Goal: Task Accomplishment & Management: Use online tool/utility

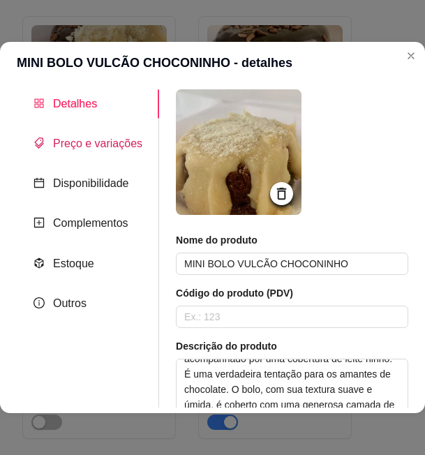
click at [113, 137] on span "Preço e variações" at bounding box center [97, 143] width 89 height 12
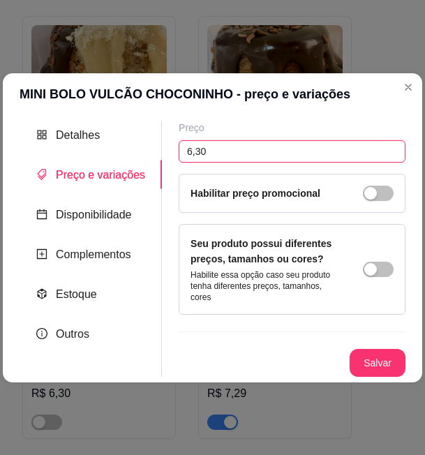
click at [197, 150] on input "6,30" at bounding box center [291, 151] width 227 height 22
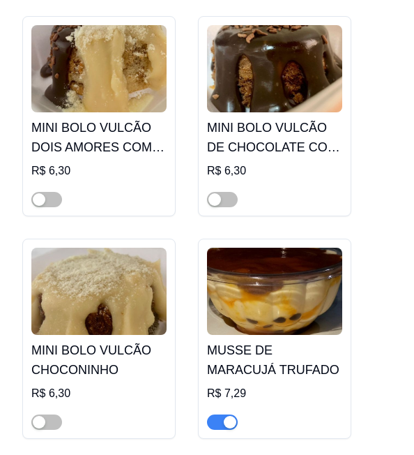
click at [266, 247] on img at bounding box center [274, 290] width 135 height 87
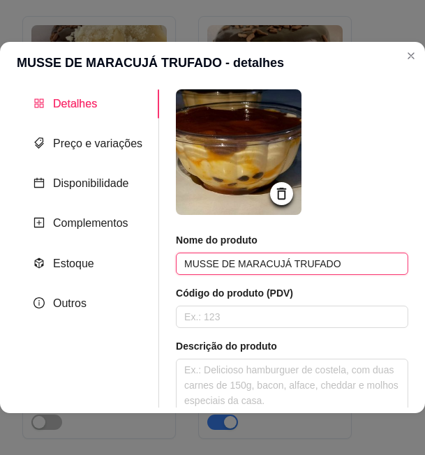
click at [276, 261] on input "MUSSE DE MARACUJÁ TRUFADO" at bounding box center [292, 263] width 232 height 22
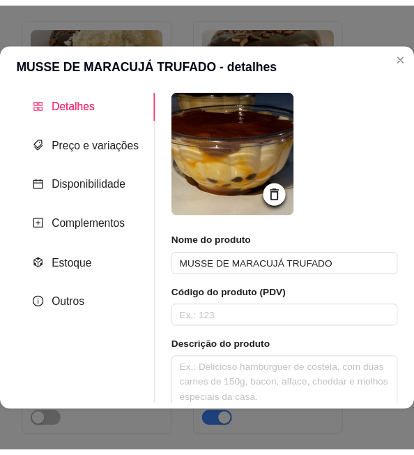
scroll to position [209, 0]
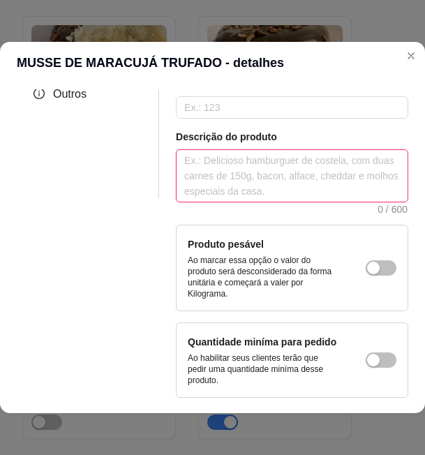
click at [284, 179] on textarea at bounding box center [291, 176] width 231 height 52
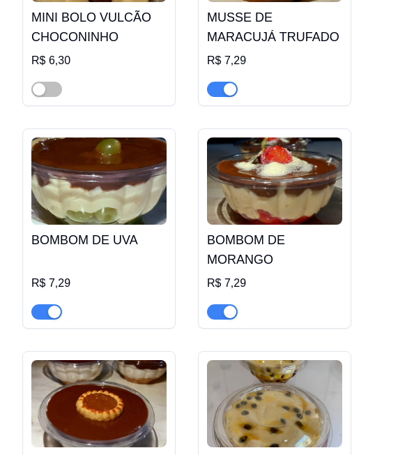
scroll to position [9953, 0]
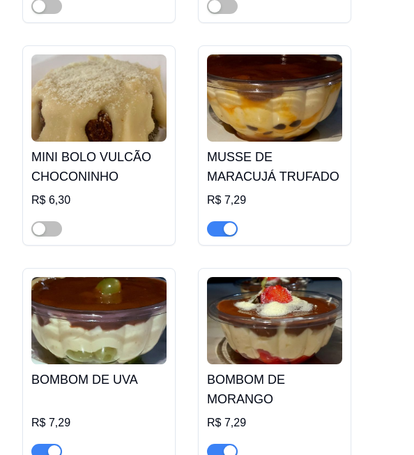
click at [138, 68] on img at bounding box center [98, 97] width 135 height 87
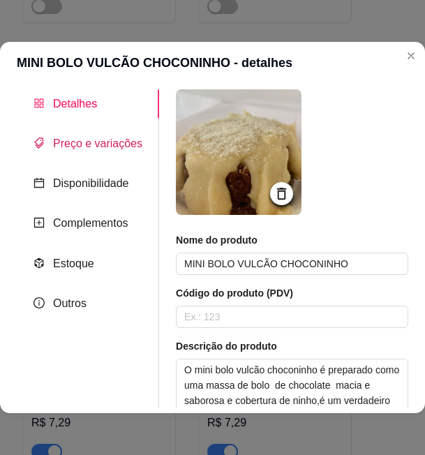
click at [94, 137] on span "Preço e variações" at bounding box center [97, 143] width 89 height 12
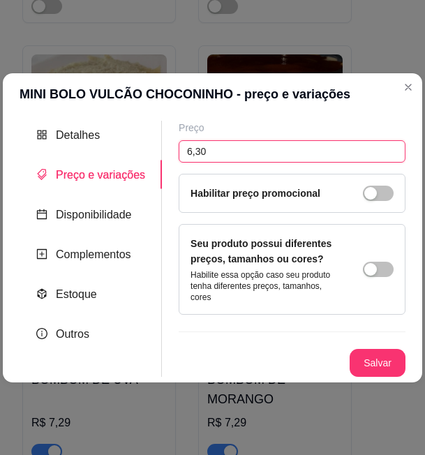
click at [206, 153] on input "6,30" at bounding box center [291, 151] width 227 height 22
click at [204, 153] on input "6,30" at bounding box center [291, 151] width 227 height 22
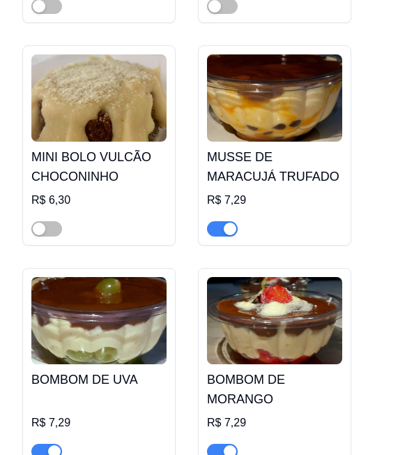
click at [315, 71] on img at bounding box center [274, 97] width 135 height 87
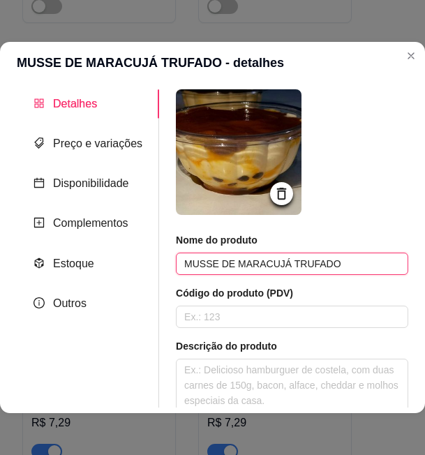
click at [274, 261] on input "MUSSE DE MARACUJÁ TRUFADO" at bounding box center [292, 263] width 232 height 22
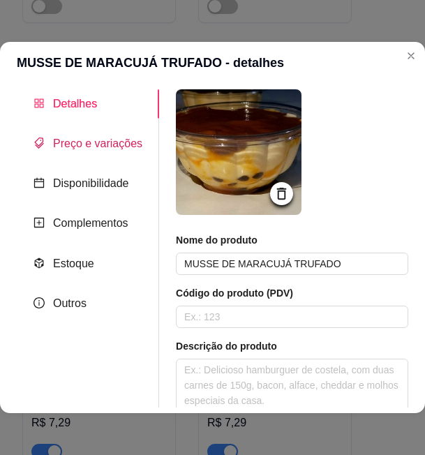
click at [100, 146] on span "Preço e variações" at bounding box center [97, 143] width 89 height 12
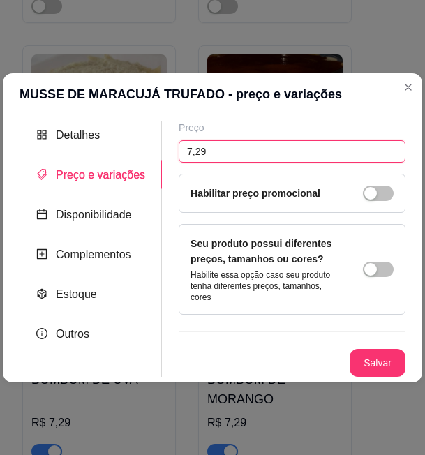
click at [197, 152] on input "7,29" at bounding box center [291, 151] width 227 height 22
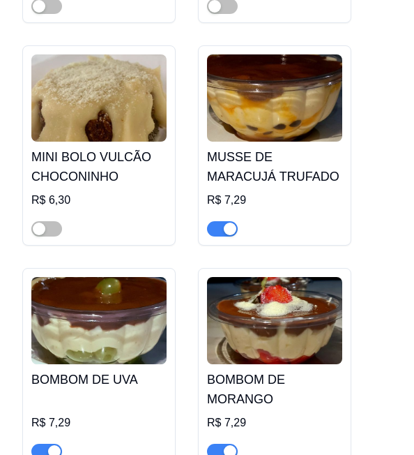
click at [135, 277] on img at bounding box center [98, 320] width 135 height 87
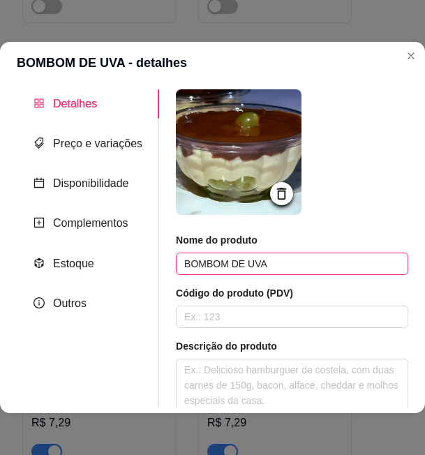
click at [241, 266] on input "BOMBOM DE UVA" at bounding box center [292, 263] width 232 height 22
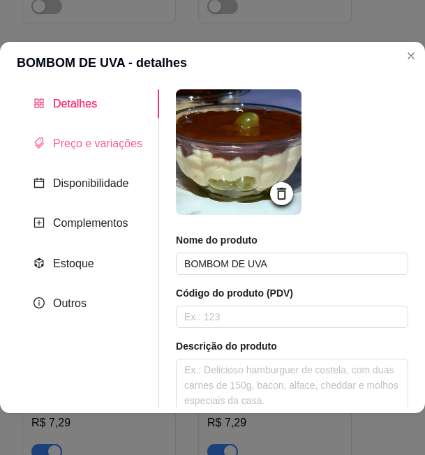
click at [98, 154] on div "Preço e variações" at bounding box center [88, 143] width 142 height 29
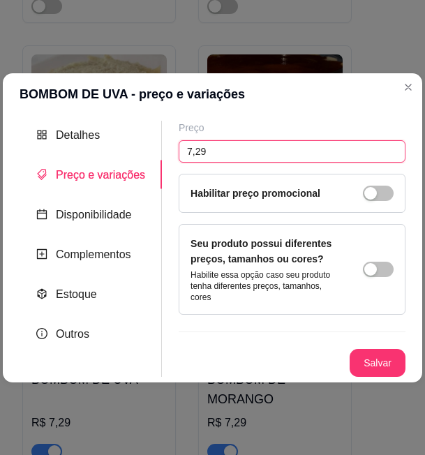
drag, startPoint x: 196, startPoint y: 142, endPoint x: 194, endPoint y: 151, distance: 8.6
click at [196, 142] on input "7,29" at bounding box center [291, 151] width 227 height 22
click at [194, 153] on input "7,29" at bounding box center [291, 151] width 227 height 22
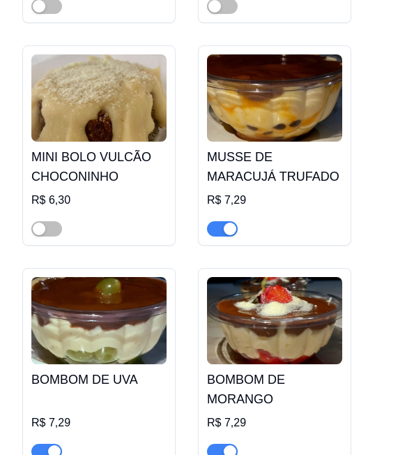
click at [288, 277] on img at bounding box center [274, 320] width 135 height 87
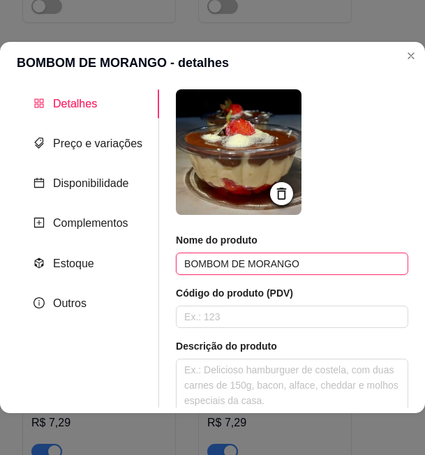
click at [274, 261] on input "BOMBOM DE MORANGO" at bounding box center [292, 263] width 232 height 22
click at [275, 261] on input "BOMBOM DE MORANGO" at bounding box center [292, 263] width 232 height 22
drag, startPoint x: 275, startPoint y: 261, endPoint x: 261, endPoint y: 266, distance: 14.6
click at [261, 266] on input "BOMBOM DE MORANGO" at bounding box center [292, 263] width 232 height 22
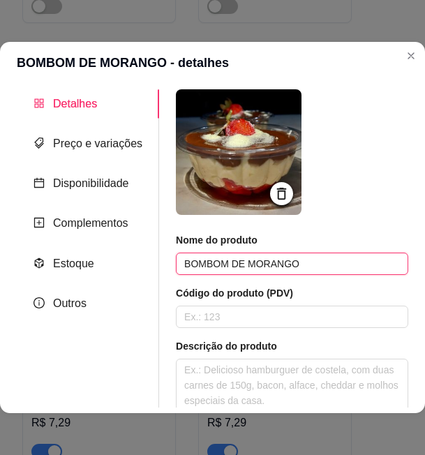
click at [261, 266] on input "BOMBOM DE MORANGO" at bounding box center [292, 263] width 232 height 22
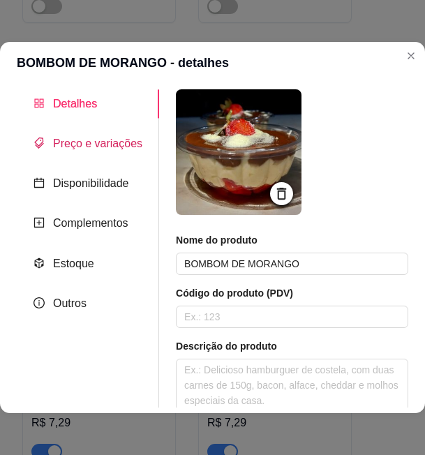
click at [82, 146] on span "Preço e variações" at bounding box center [97, 143] width 89 height 12
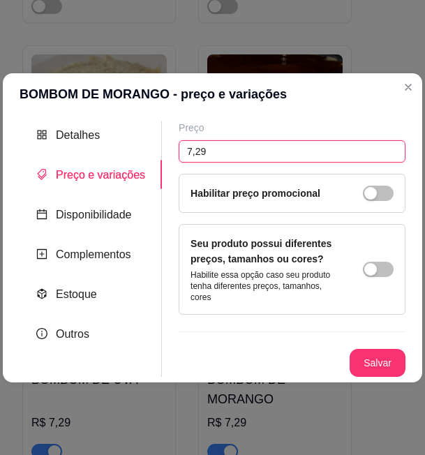
click at [185, 151] on input "7,29" at bounding box center [291, 151] width 227 height 22
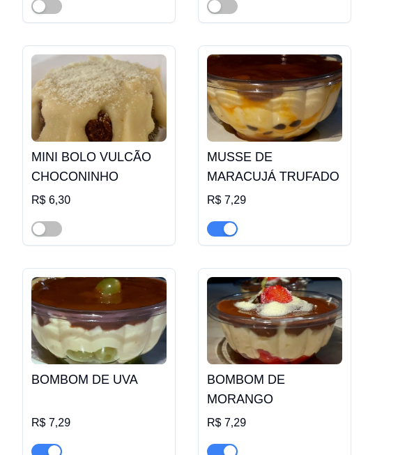
click at [300, 277] on img at bounding box center [274, 320] width 135 height 87
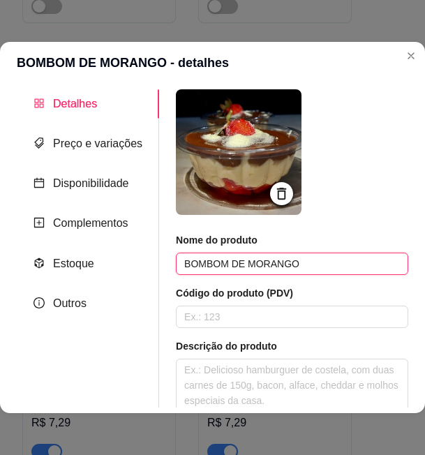
click at [252, 273] on input "BOMBOM DE MORANGO" at bounding box center [292, 263] width 232 height 22
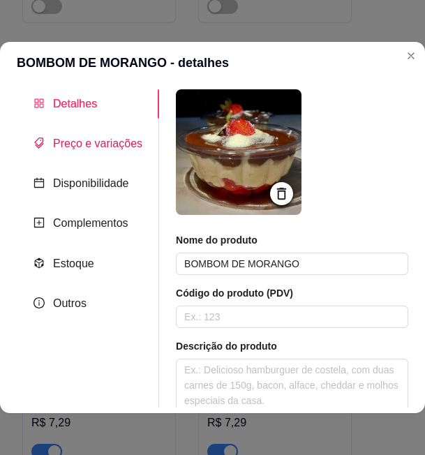
click at [117, 148] on span "Preço e variações" at bounding box center [97, 143] width 89 height 12
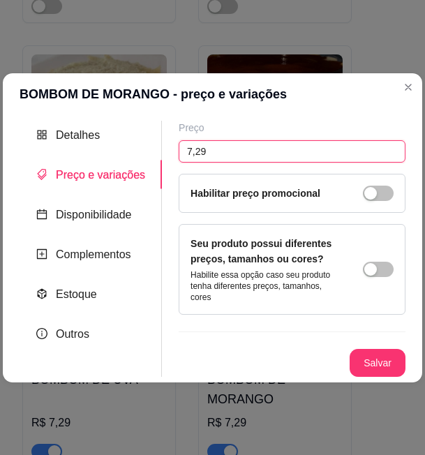
click at [201, 157] on input "7,29" at bounding box center [291, 151] width 227 height 22
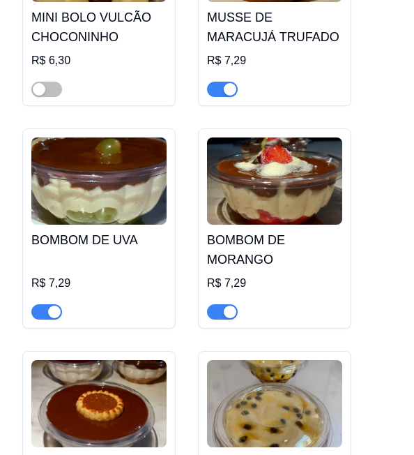
scroll to position [10162, 0]
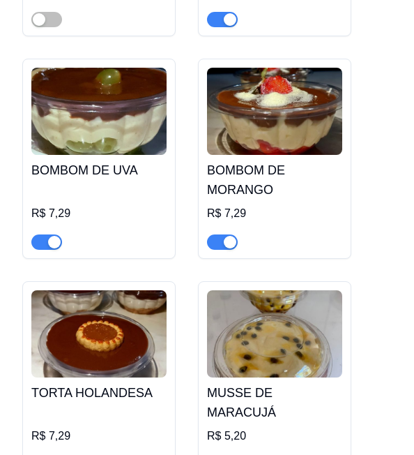
click at [75, 290] on img at bounding box center [98, 333] width 135 height 87
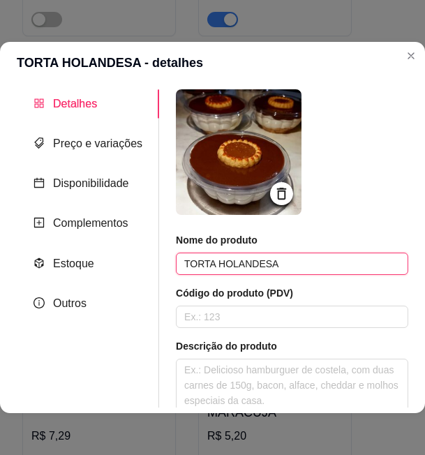
click at [225, 261] on input "TORTA HOLANDESA" at bounding box center [292, 263] width 232 height 22
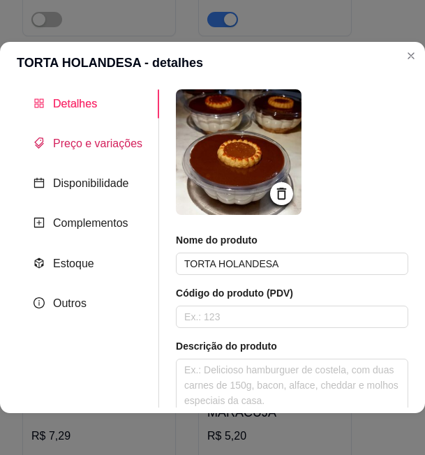
click at [96, 135] on div "Preço e variações" at bounding box center [87, 143] width 109 height 17
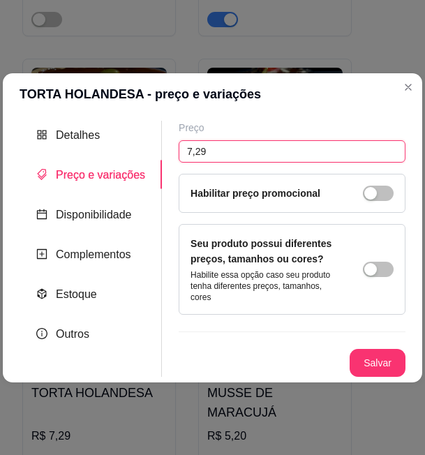
click at [190, 151] on input "7,29" at bounding box center [291, 151] width 227 height 22
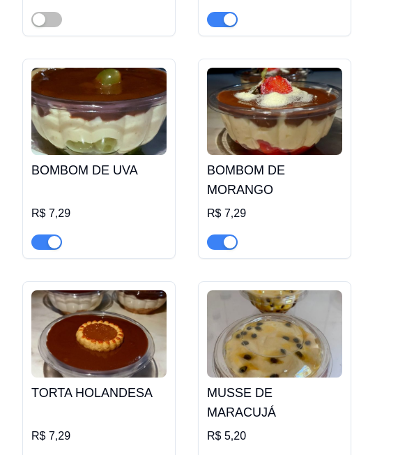
scroll to position [10232, 0]
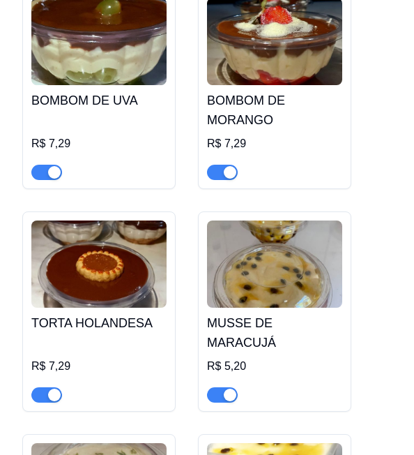
click at [278, 224] on img at bounding box center [274, 263] width 135 height 87
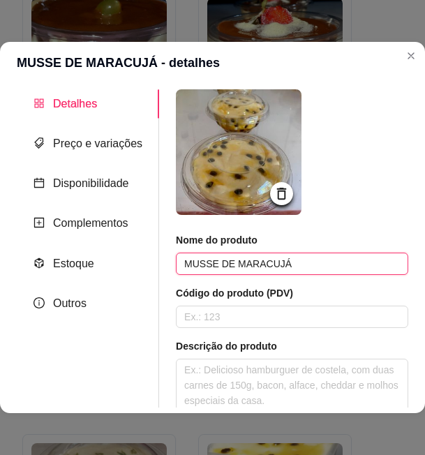
click at [270, 258] on input "MUSSE DE MARACUJÁ" at bounding box center [292, 263] width 232 height 22
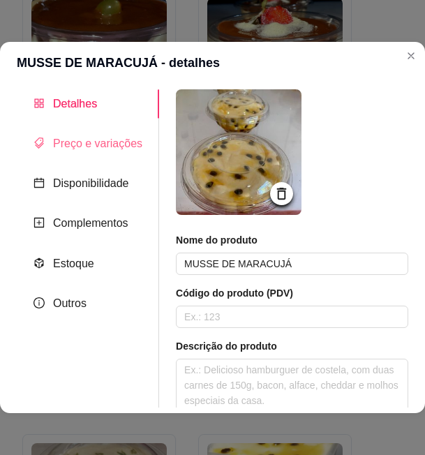
click at [73, 157] on div "Preço e variações" at bounding box center [88, 143] width 142 height 29
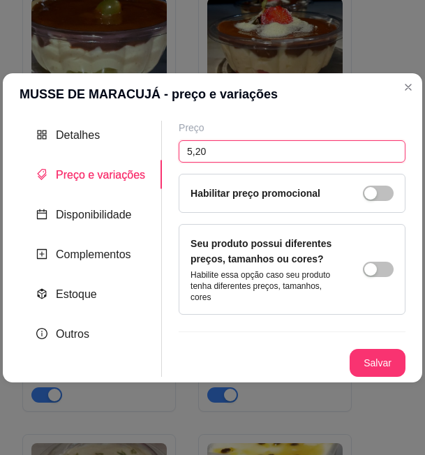
click at [185, 155] on input "5,20" at bounding box center [291, 151] width 227 height 22
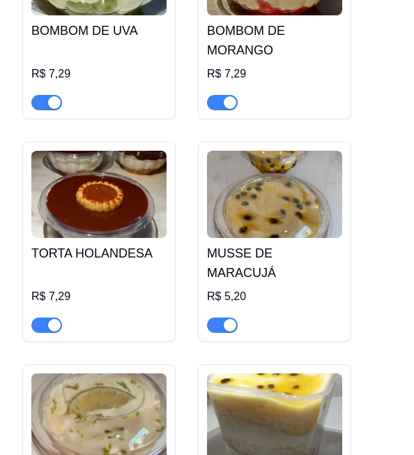
scroll to position [10371, 0]
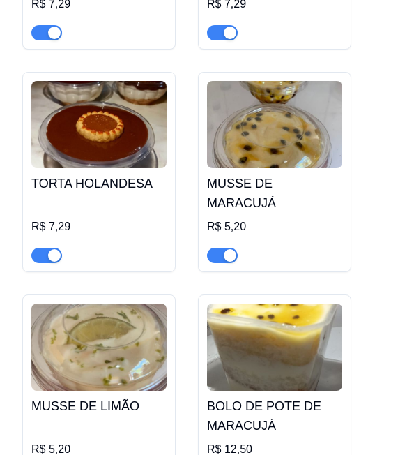
click at [105, 303] on img at bounding box center [98, 346] width 135 height 87
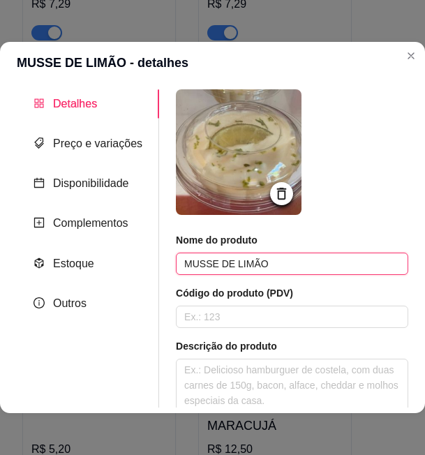
click at [218, 268] on input "MUSSE DE LIMÃO" at bounding box center [292, 263] width 232 height 22
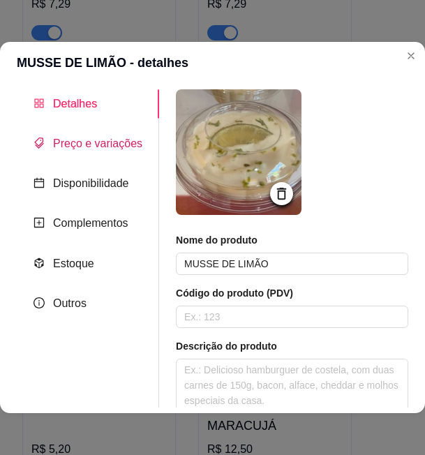
click at [79, 148] on span "Preço e variações" at bounding box center [97, 143] width 89 height 12
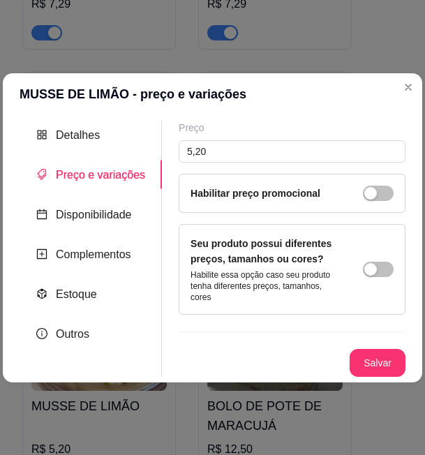
click at [171, 142] on div "Preço 5,20 Habilitar preço promocional Seu produto possui diferentes preços, ta…" at bounding box center [283, 249] width 243 height 256
click at [183, 148] on input "5,20" at bounding box center [291, 151] width 227 height 22
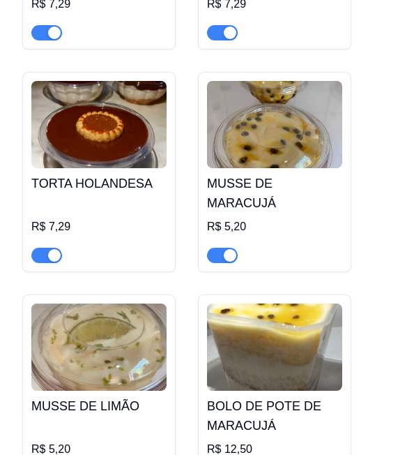
scroll to position [10441, 0]
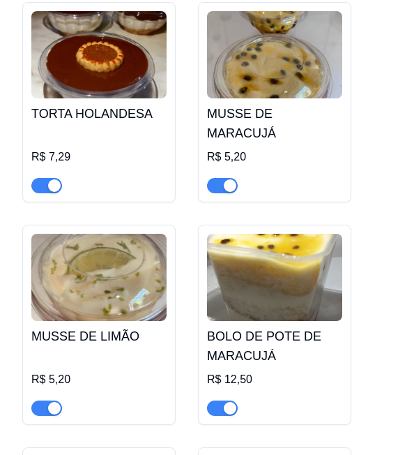
click at [276, 234] on img at bounding box center [274, 277] width 135 height 87
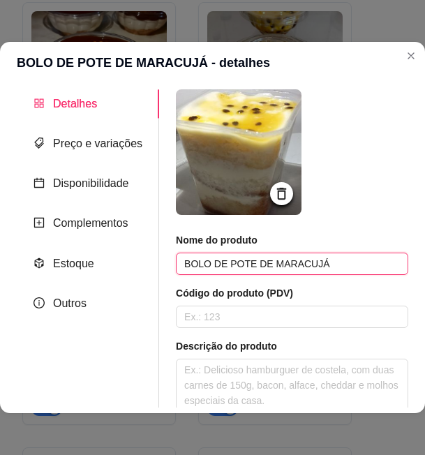
click at [228, 266] on input "BOLO DE POTE DE MARACUJÁ" at bounding box center [292, 263] width 232 height 22
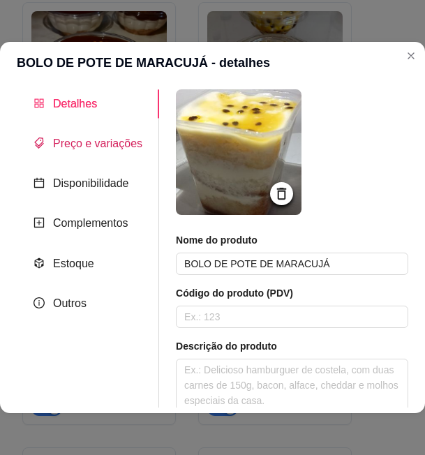
click at [116, 149] on span "Preço e variações" at bounding box center [97, 143] width 89 height 12
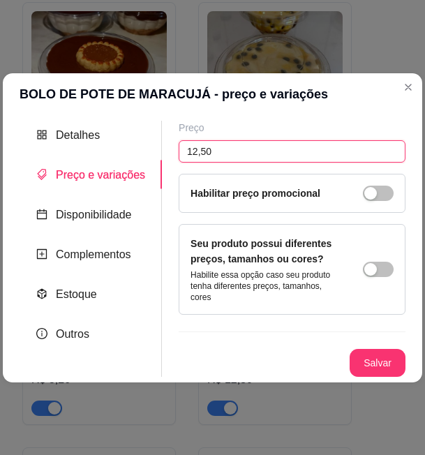
click at [204, 155] on input "12,50" at bounding box center [291, 151] width 227 height 22
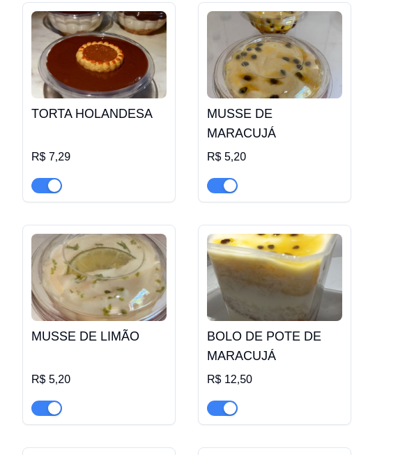
scroll to position [10580, 0]
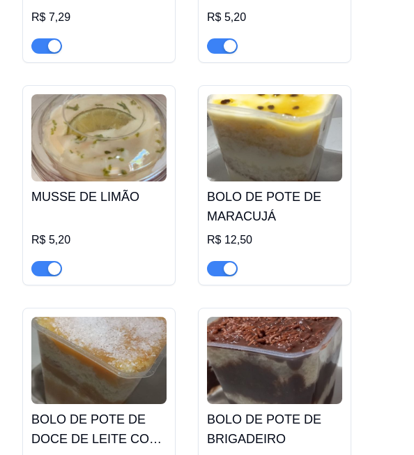
click at [101, 316] on img at bounding box center [98, 359] width 135 height 87
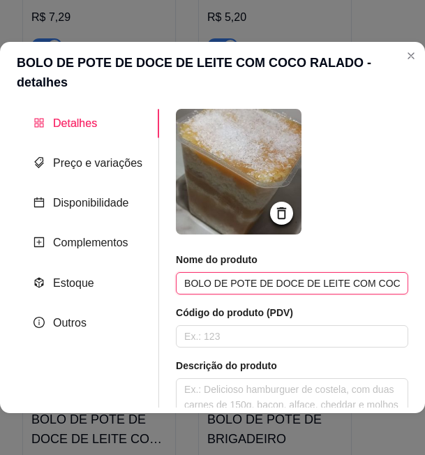
click at [243, 272] on input "BOLO DE POTE DE DOCE DE LEITE COM COCO RALADO" at bounding box center [292, 283] width 232 height 22
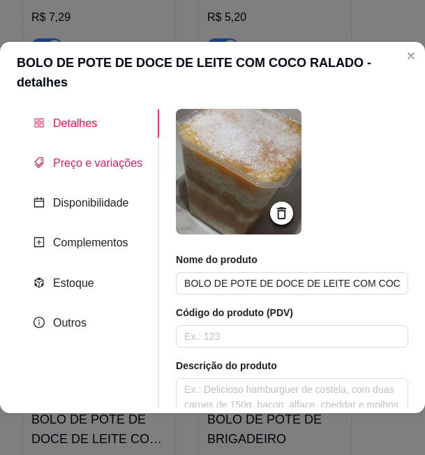
click at [101, 157] on span "Preço e variações" at bounding box center [97, 163] width 89 height 12
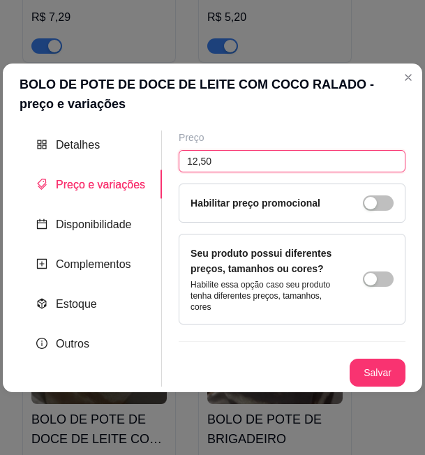
click at [203, 155] on input "12,50" at bounding box center [291, 161] width 227 height 22
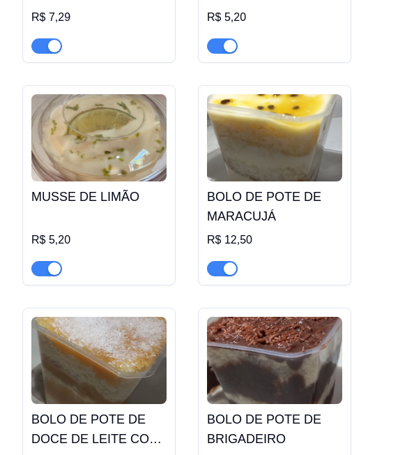
click at [260, 316] on img at bounding box center [274, 359] width 135 height 87
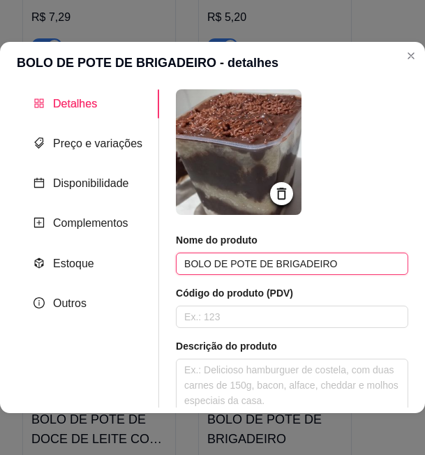
click at [254, 266] on input "BOLO DE POTE DE BRIGADEIRO" at bounding box center [292, 263] width 232 height 22
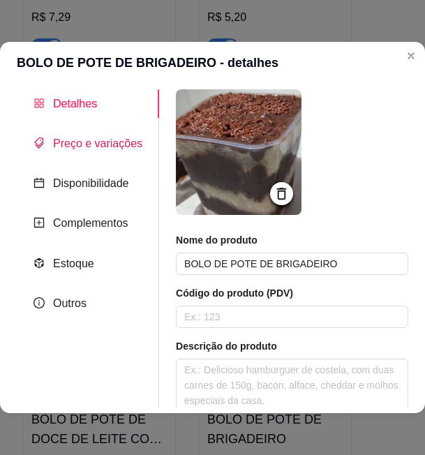
click at [98, 140] on span "Preço e variações" at bounding box center [97, 143] width 89 height 12
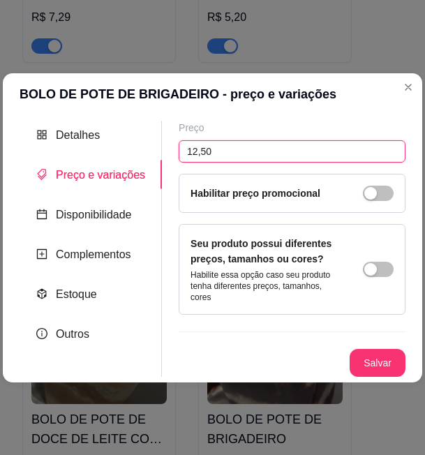
click at [185, 155] on input "12,50" at bounding box center [291, 151] width 227 height 22
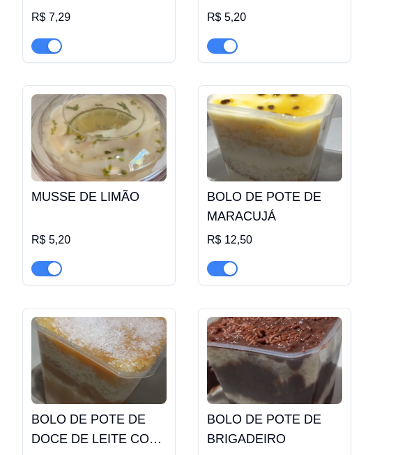
scroll to position [10789, 0]
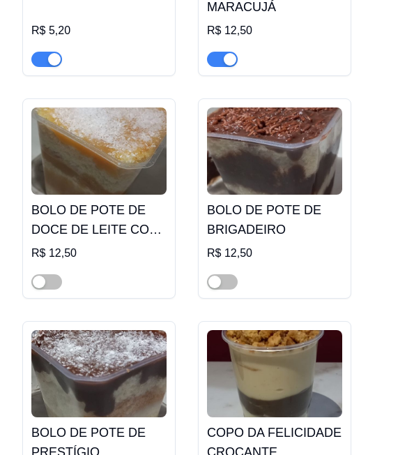
click at [119, 330] on img at bounding box center [98, 373] width 135 height 87
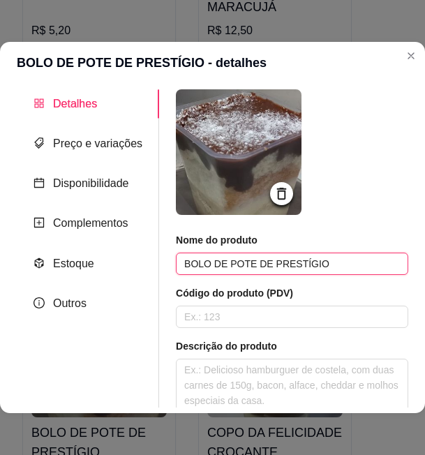
click at [245, 266] on input "BOLO DE POTE DE PRESTÍGIO" at bounding box center [292, 263] width 232 height 22
click at [248, 268] on input "BOLO DE POTE DE PRESTÍGIO" at bounding box center [292, 263] width 232 height 22
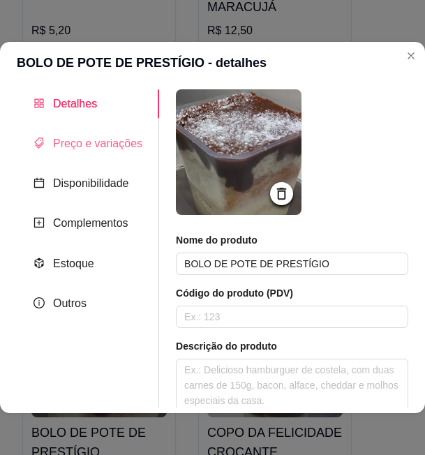
click at [79, 155] on div "Preço e variações" at bounding box center [88, 143] width 142 height 29
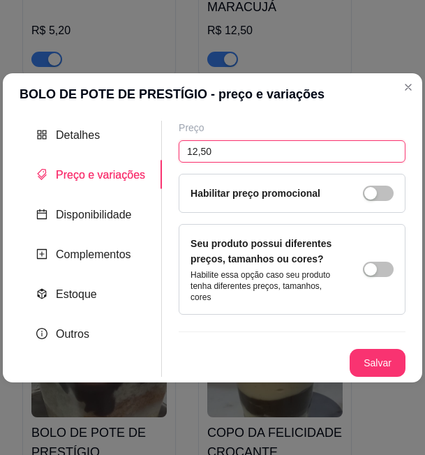
click at [196, 152] on input "12,50" at bounding box center [291, 151] width 227 height 22
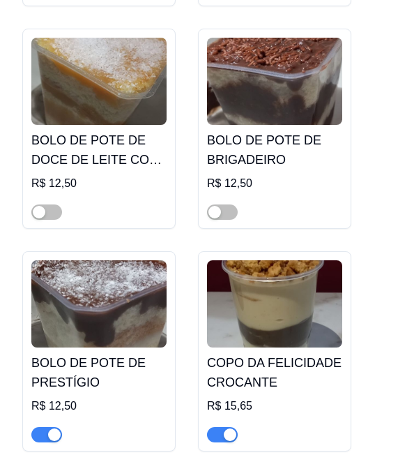
scroll to position [10998, 0]
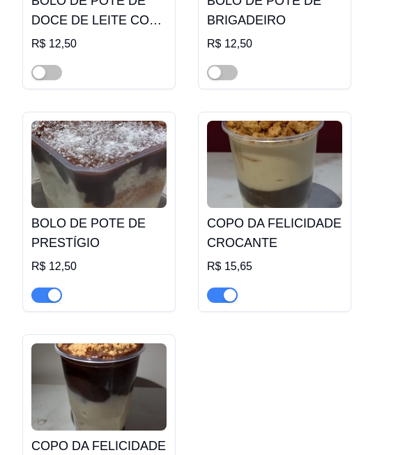
click at [285, 213] on h4 "COPO DA FELICIDADE CROCANTE" at bounding box center [274, 232] width 135 height 39
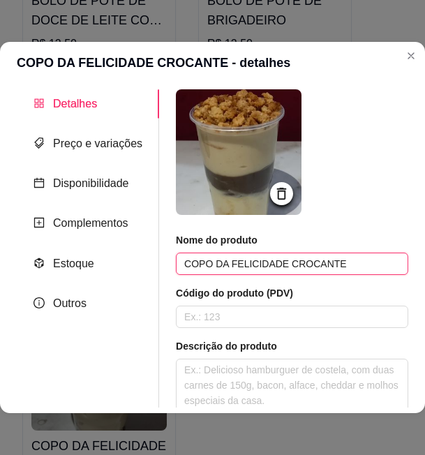
click at [275, 262] on input "COPO DA FELICIDADE CROCANTE" at bounding box center [292, 263] width 232 height 22
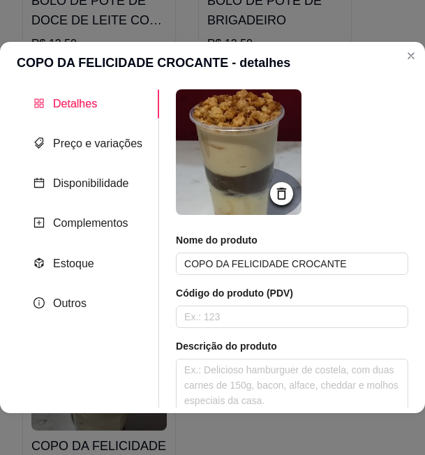
click at [82, 128] on div "Detalhes Preço e variações Disponibilidade Complementos Estoque Outros" at bounding box center [88, 248] width 142 height 318
click at [85, 144] on span "Preço e variações" at bounding box center [97, 143] width 89 height 12
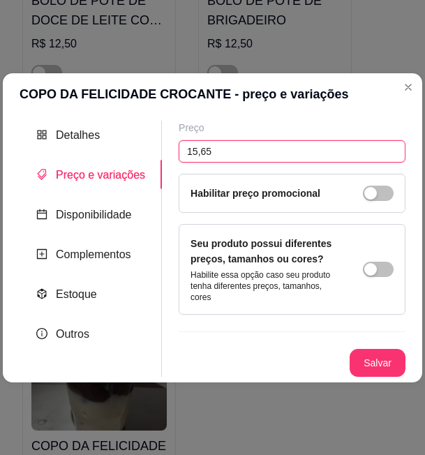
click at [204, 151] on input "15,65" at bounding box center [291, 151] width 227 height 22
click at [205, 153] on input "15,65" at bounding box center [291, 151] width 227 height 22
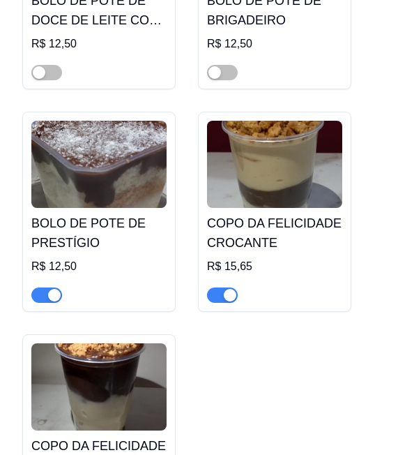
click at [112, 343] on img at bounding box center [98, 386] width 135 height 87
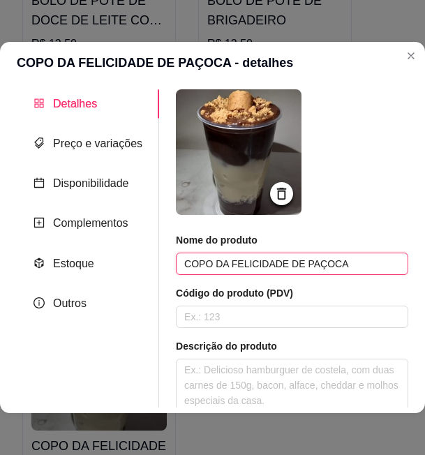
click at [242, 265] on input "COPO DA FELICIDADE DE PAÇOCA" at bounding box center [292, 263] width 232 height 22
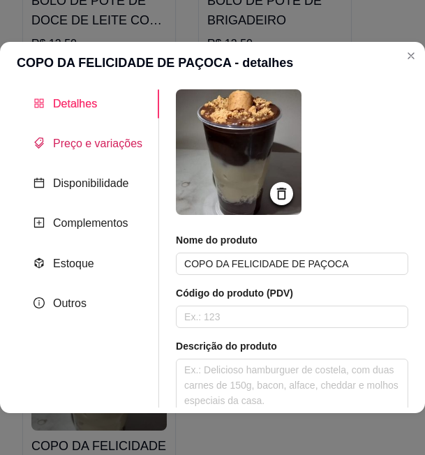
click at [82, 143] on span "Preço e variações" at bounding box center [97, 143] width 89 height 12
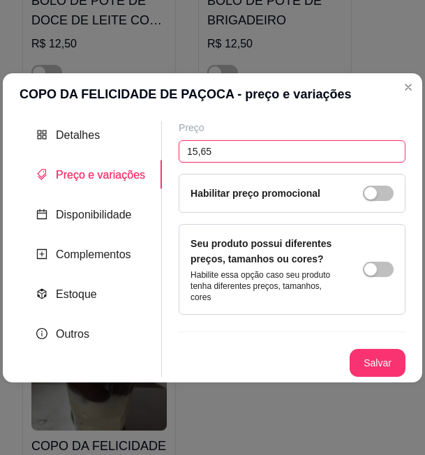
click at [186, 155] on input "15,65" at bounding box center [291, 151] width 227 height 22
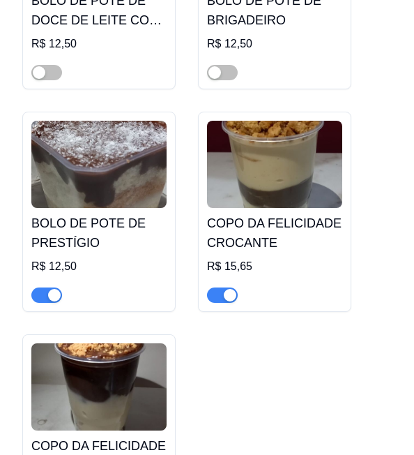
scroll to position [11068, 0]
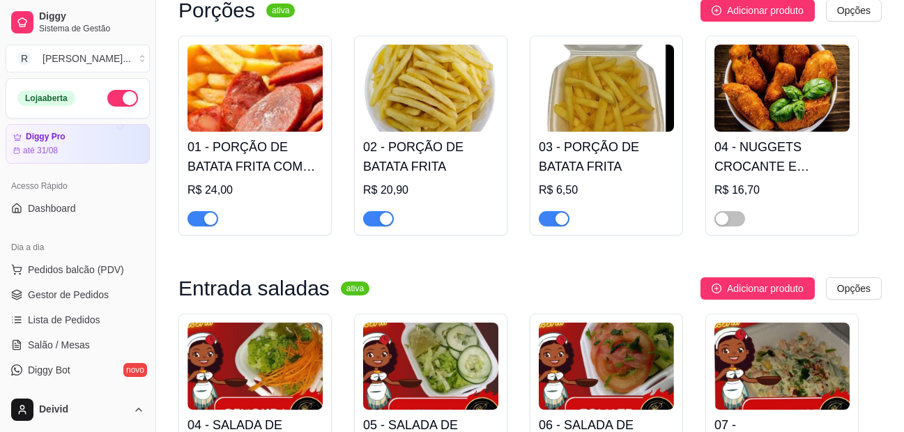
scroll to position [627, 0]
